Goal: Check status: Check status

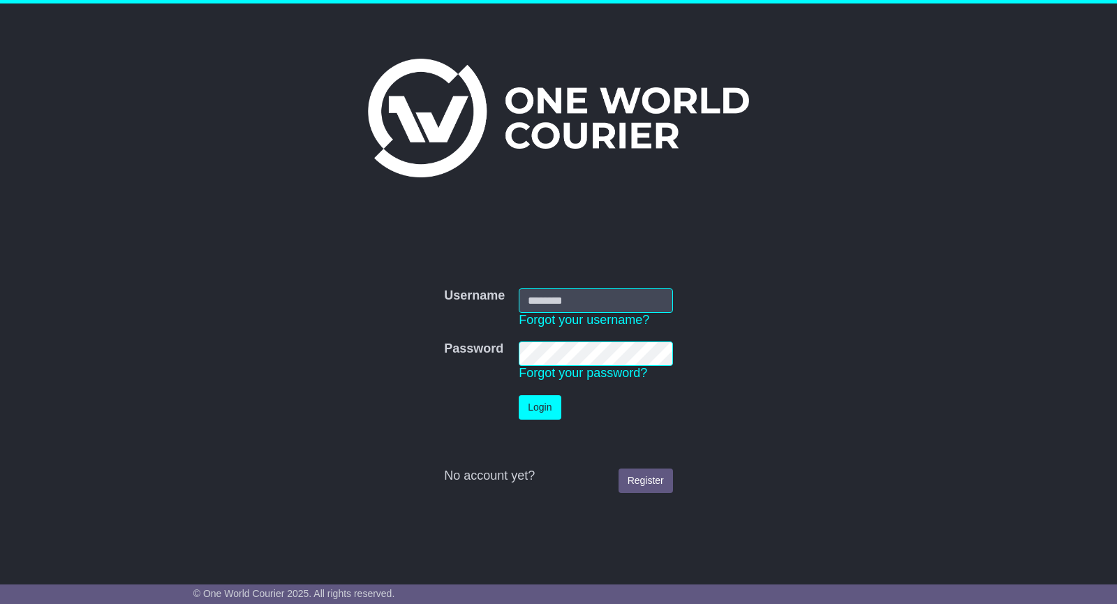
type input "**********"
click at [547, 409] on button "Login" at bounding box center [540, 407] width 42 height 24
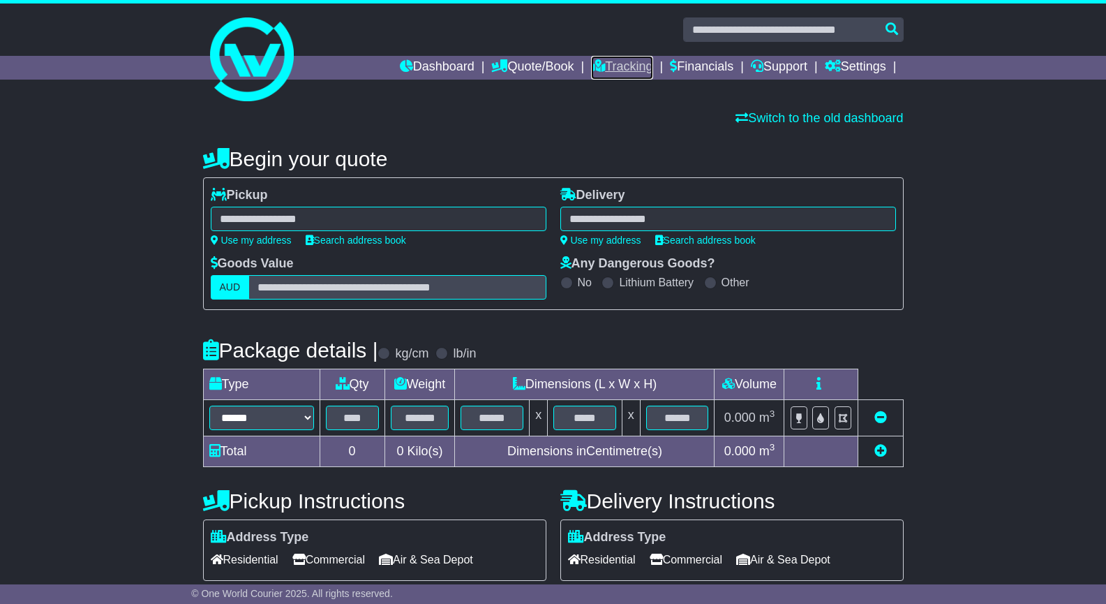
click at [618, 64] on link "Tracking" at bounding box center [621, 68] width 61 height 24
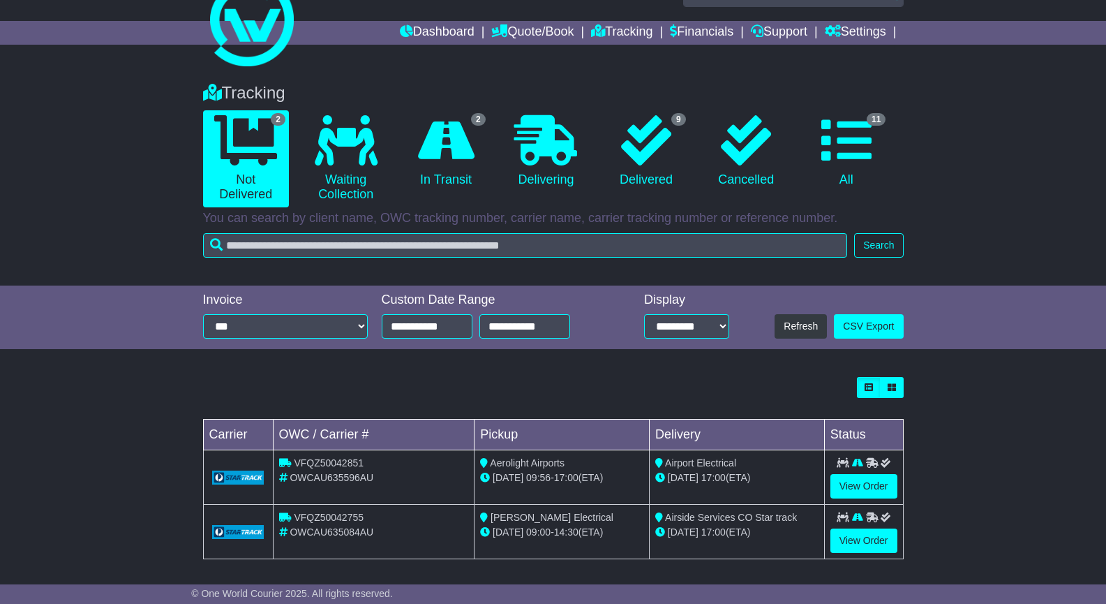
scroll to position [40, 0]
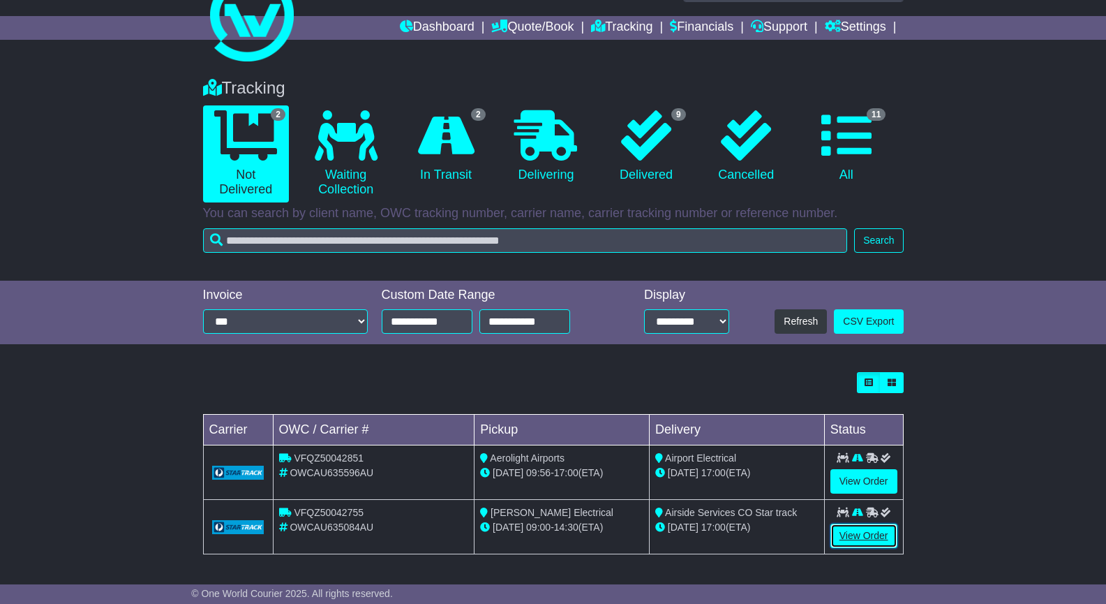
click at [859, 536] on link "View Order" at bounding box center [864, 535] width 67 height 24
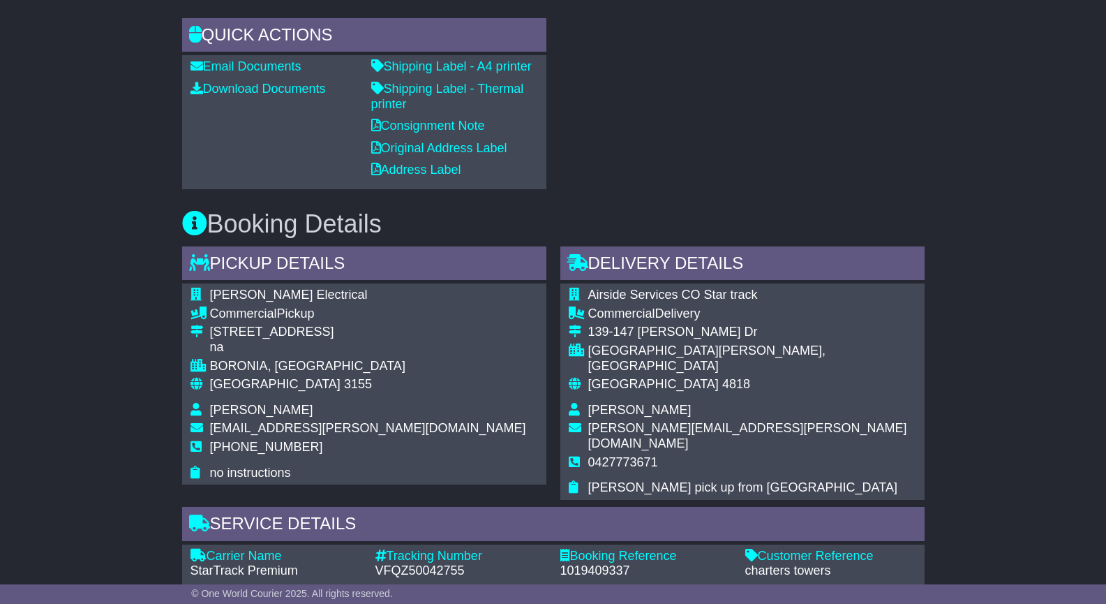
scroll to position [504, 0]
